Goal: Task Accomplishment & Management: Manage account settings

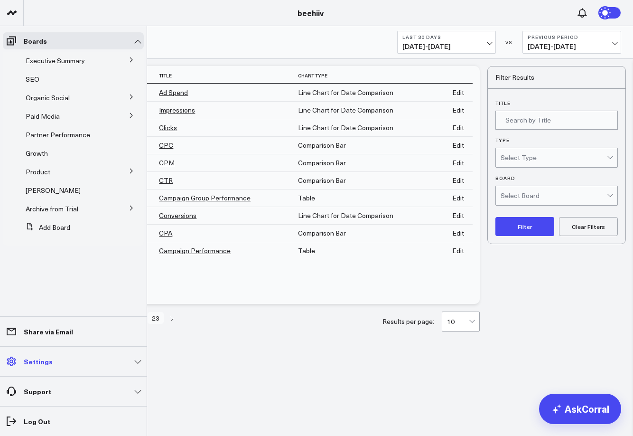
click at [32, 363] on p "Settings" at bounding box center [38, 361] width 29 height 8
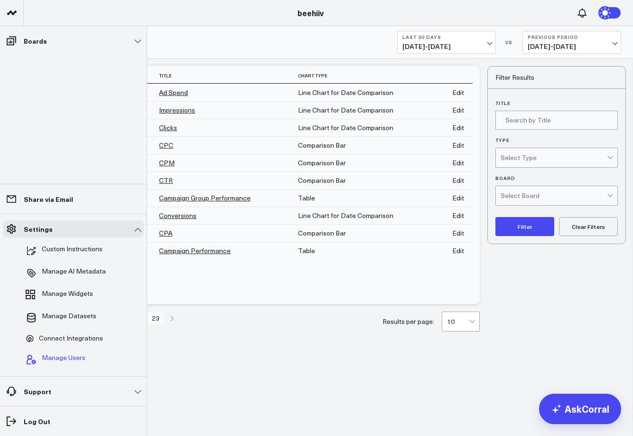
click at [48, 354] on span "Manage Users" at bounding box center [64, 359] width 44 height 11
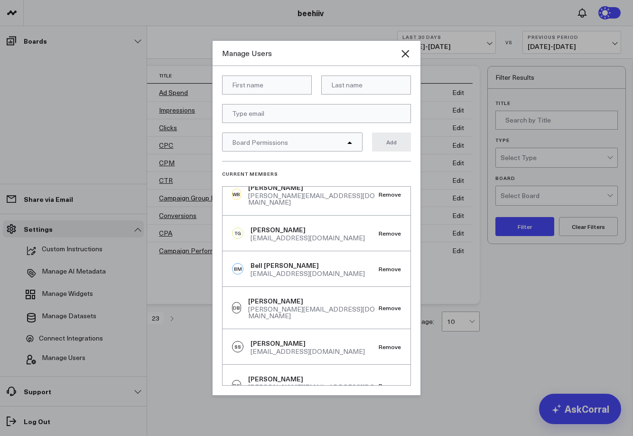
scroll to position [122, 0]
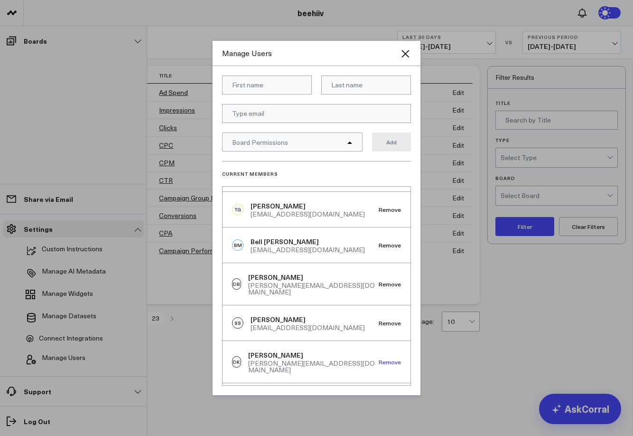
click at [385, 358] on button "Remove" at bounding box center [390, 361] width 22 height 7
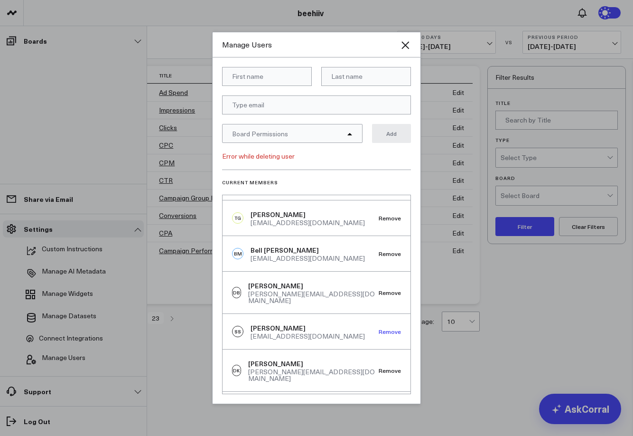
click at [390, 328] on button "Remove" at bounding box center [390, 331] width 22 height 7
click at [389, 238] on div "[PERSON_NAME] [PERSON_NAME] [EMAIL_ADDRESS][DOMAIN_NAME] Remove" at bounding box center [317, 254] width 188 height 36
click at [389, 250] on button "Remove" at bounding box center [390, 253] width 22 height 7
click at [318, 245] on div "Bell [PERSON_NAME]" at bounding box center [308, 249] width 114 height 9
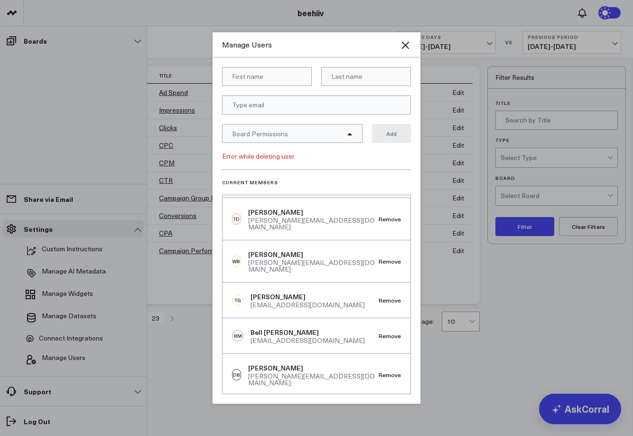
scroll to position [0, 0]
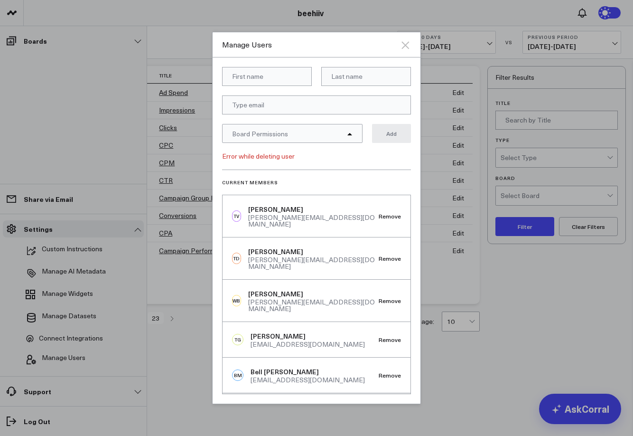
click at [404, 44] on icon "Close" at bounding box center [406, 45] width 8 height 8
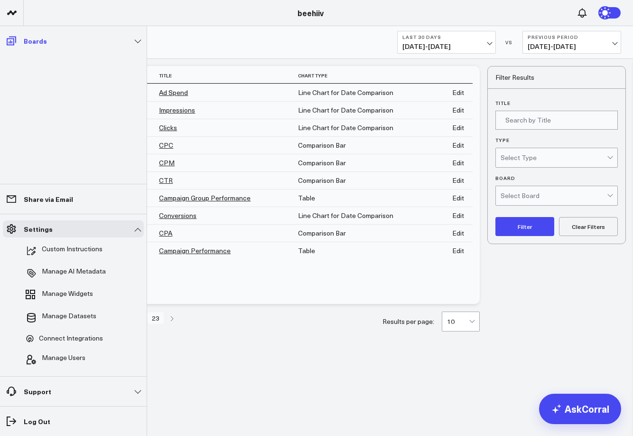
click at [134, 41] on link "Boards" at bounding box center [73, 40] width 141 height 17
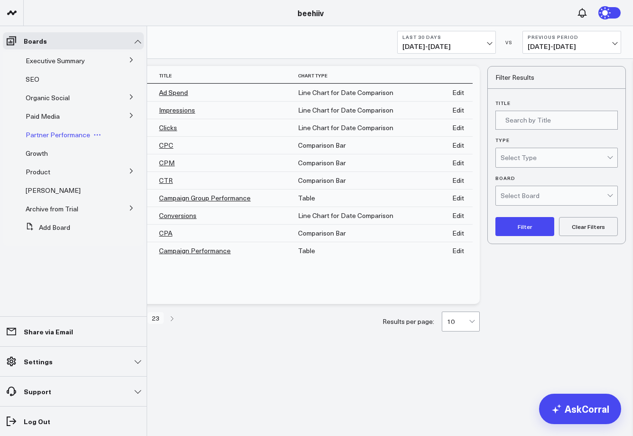
click at [42, 133] on span "Partner Performance" at bounding box center [58, 134] width 65 height 9
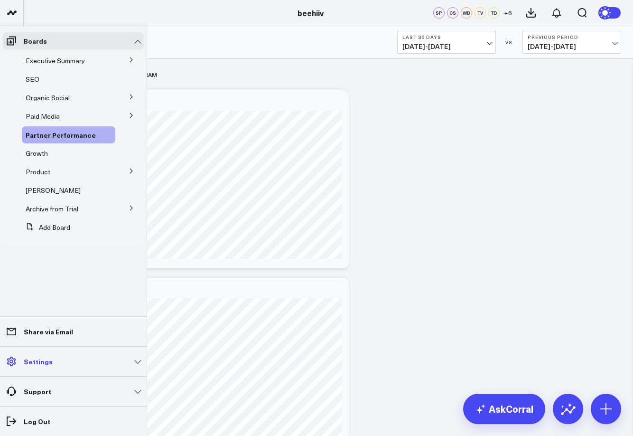
click at [21, 363] on link "Settings" at bounding box center [73, 361] width 141 height 17
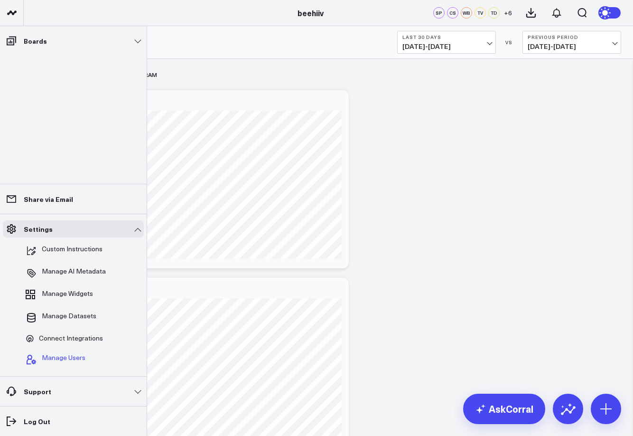
click at [49, 357] on span "Manage Users" at bounding box center [64, 359] width 44 height 11
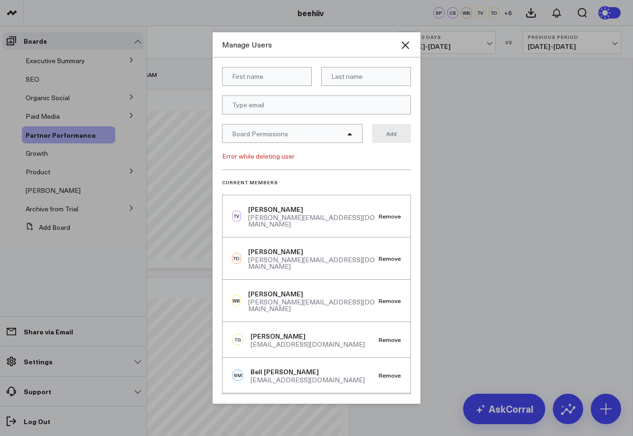
click at [282, 76] on input at bounding box center [267, 76] width 90 height 19
type input "[PERSON_NAME]"
type input "Kudler"
type input "[PERSON_NAME][EMAIL_ADDRESS][DOMAIN_NAME]"
click at [298, 142] on div "Board Permissions" at bounding box center [292, 133] width 141 height 19
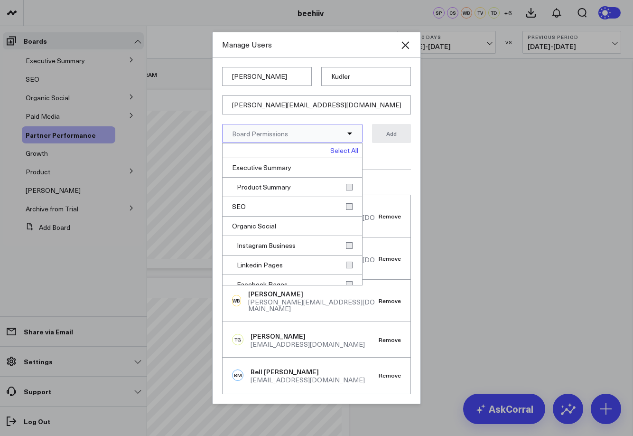
click at [342, 149] on link "Select All" at bounding box center [344, 150] width 28 height 7
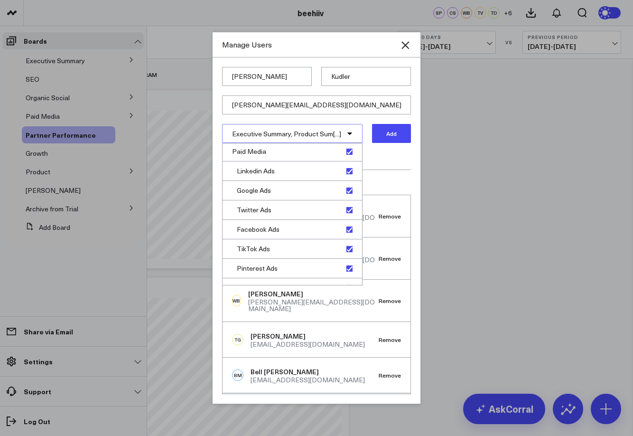
scroll to position [340, 0]
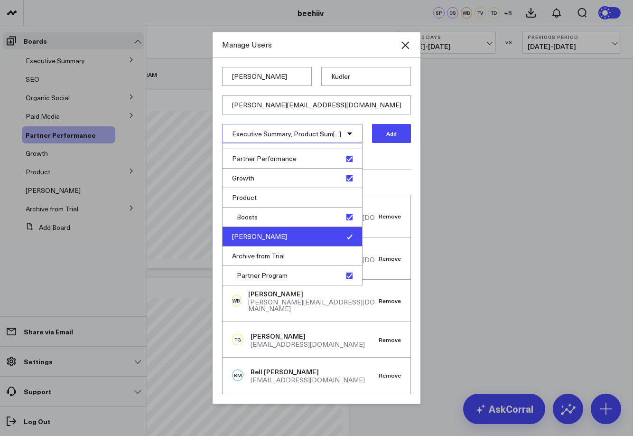
click at [343, 236] on div "[PERSON_NAME]" at bounding box center [293, 236] width 140 height 19
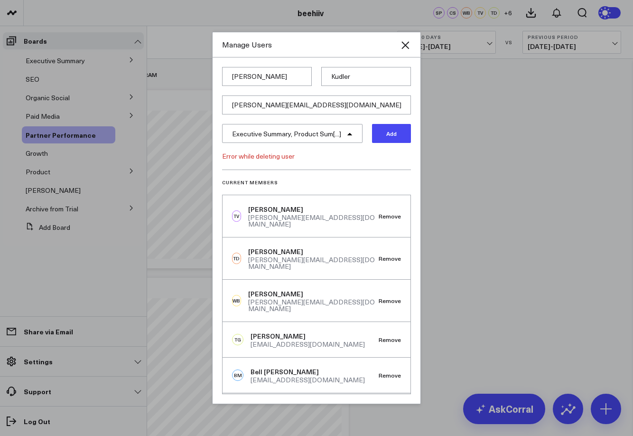
click at [392, 133] on button "Add" at bounding box center [391, 133] width 39 height 19
click at [407, 44] on icon "Close" at bounding box center [405, 44] width 11 height 11
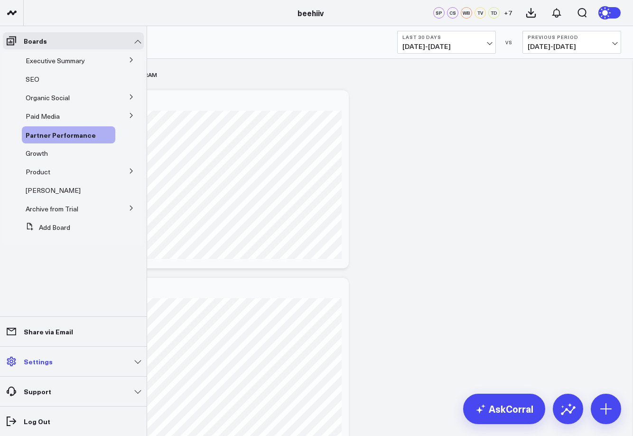
click at [63, 357] on link "Settings" at bounding box center [73, 361] width 141 height 17
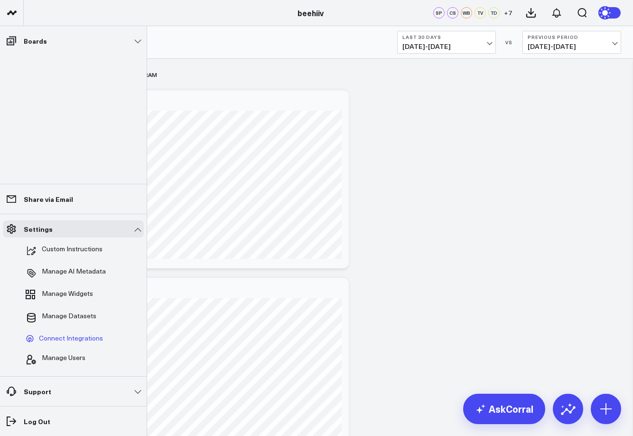
click at [62, 337] on span "Connect Integrations" at bounding box center [71, 338] width 64 height 9
